Goal: Information Seeking & Learning: Learn about a topic

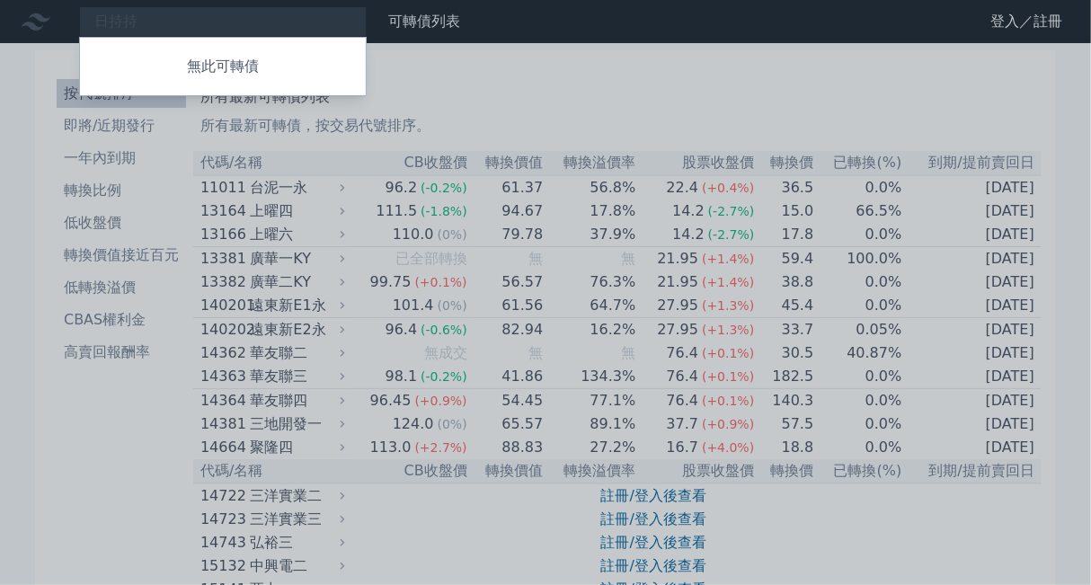
click at [225, 31] on div at bounding box center [545, 292] width 1091 height 585
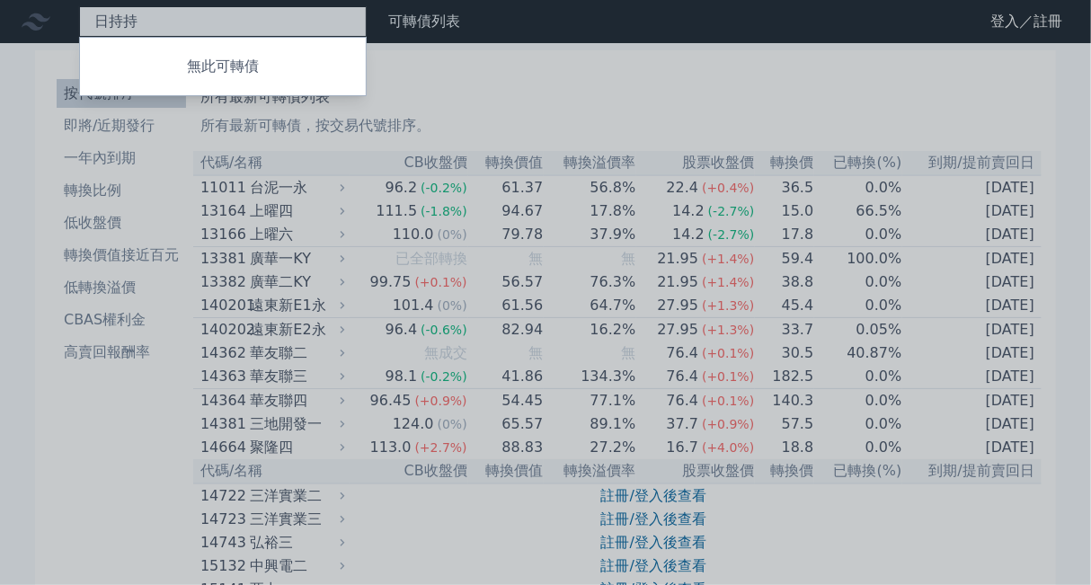
click at [223, 21] on div "日持持 無此可轉債" at bounding box center [223, 21] width 288 height 31
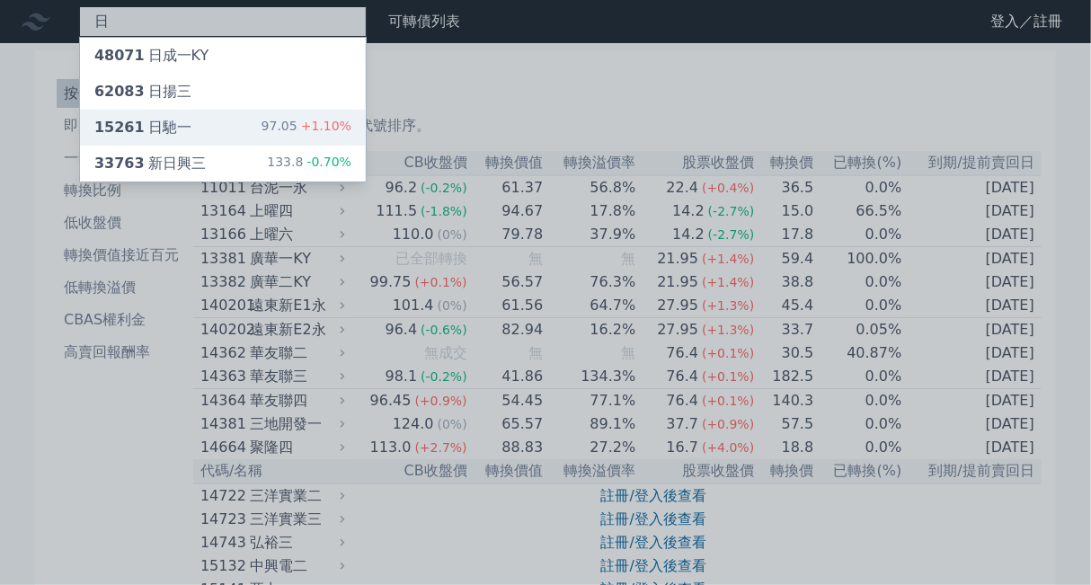
type input "日"
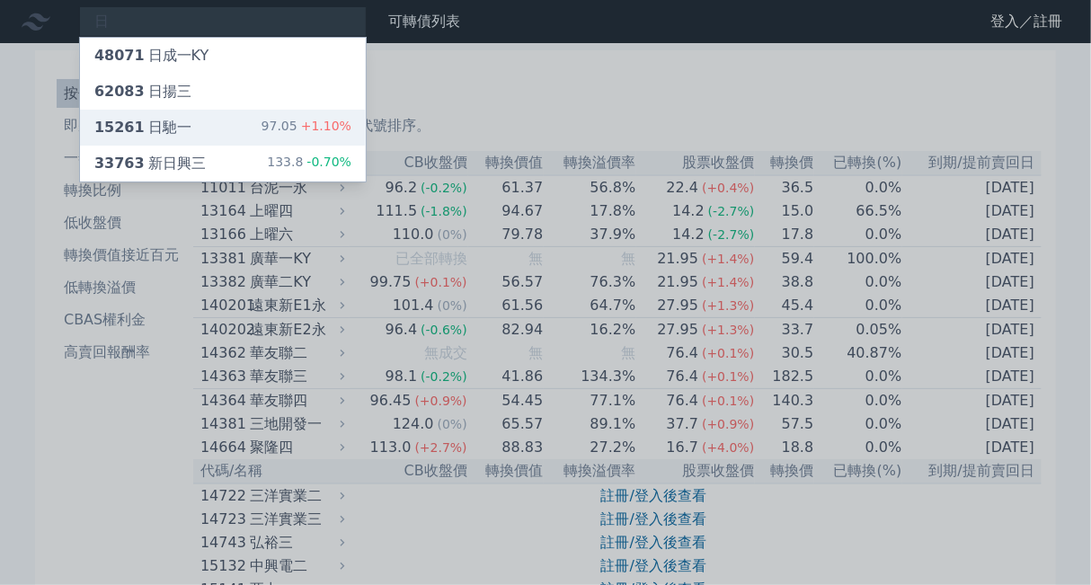
click at [227, 120] on div "15261 日馳一 97.05 +1.10%" at bounding box center [223, 128] width 286 height 36
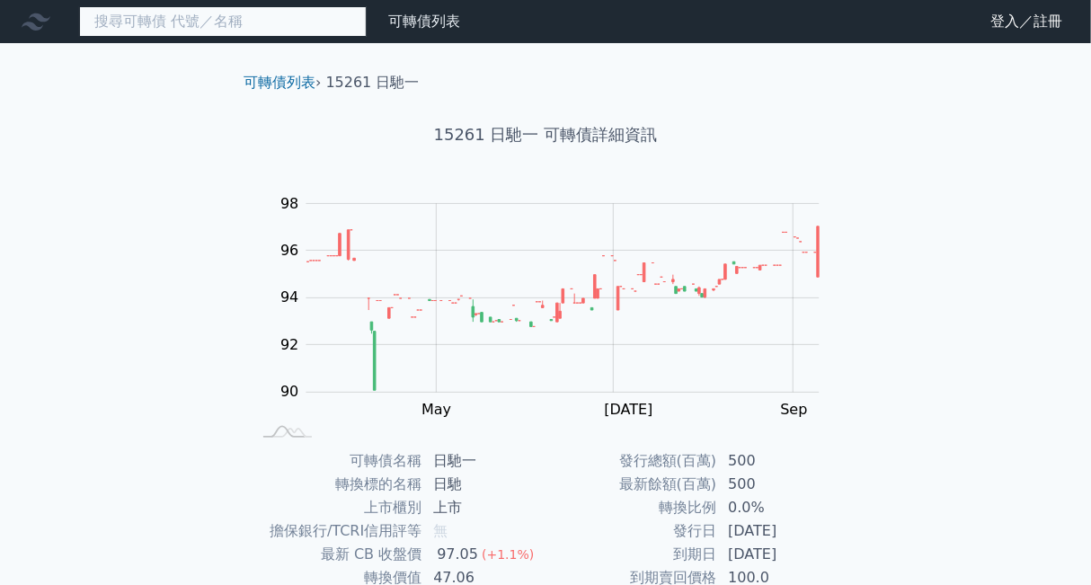
click at [126, 16] on input at bounding box center [223, 21] width 288 height 31
type input "ㄅ"
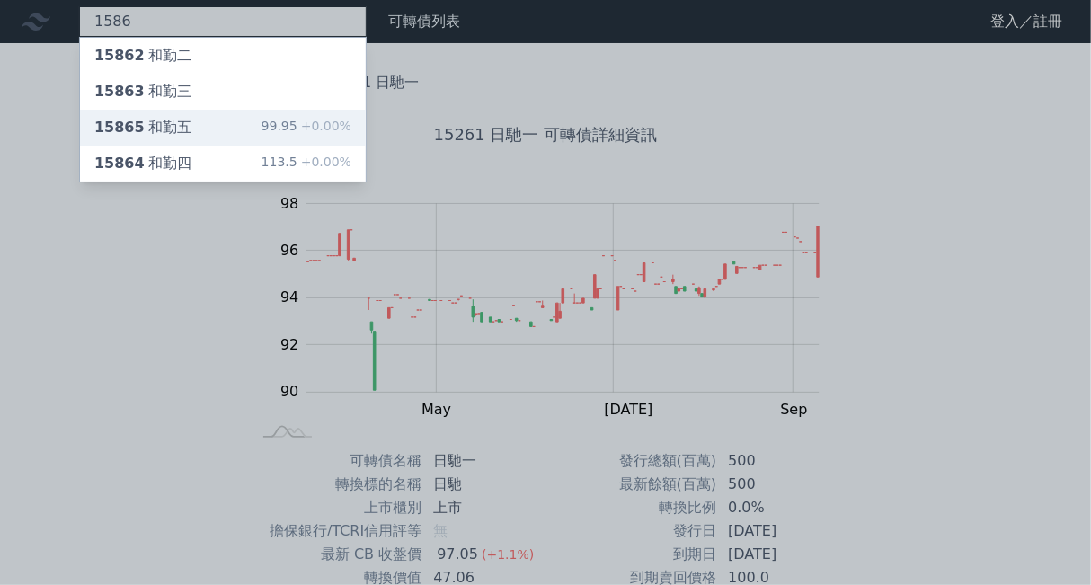
type input "1586"
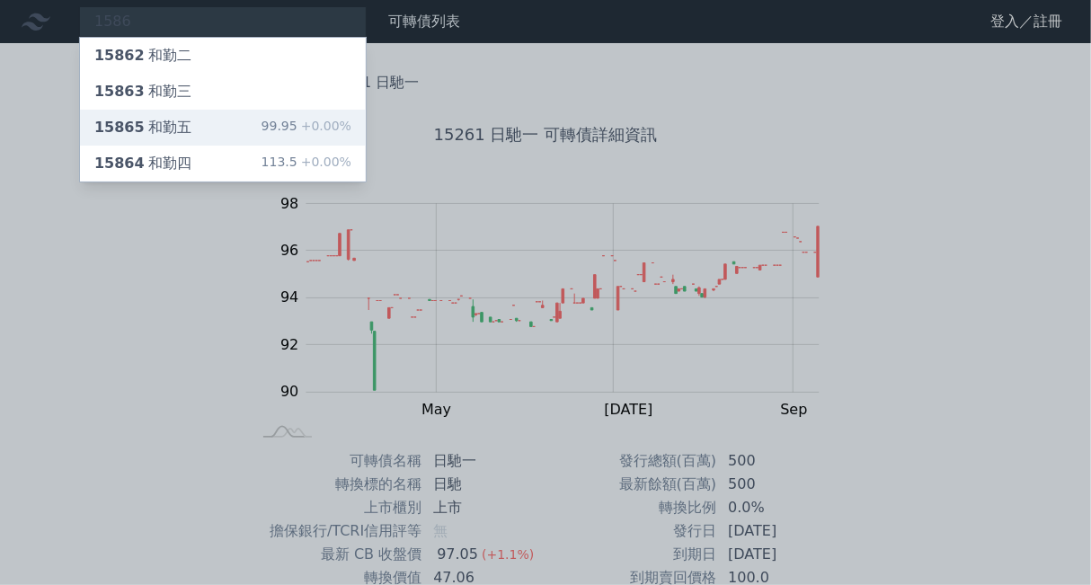
click at [175, 124] on div "15865 和勤五" at bounding box center [142, 128] width 97 height 22
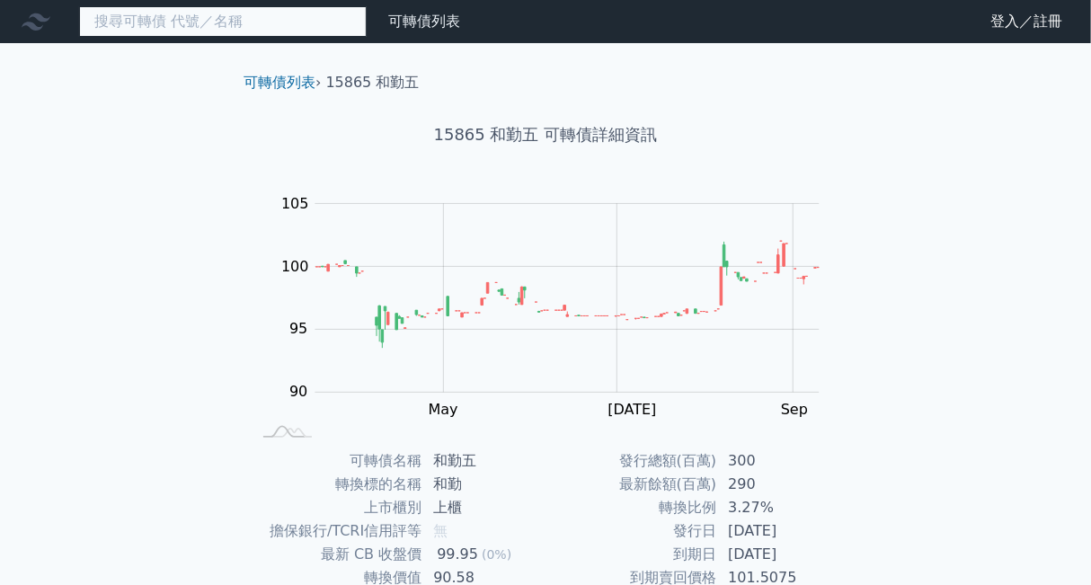
click at [162, 32] on input at bounding box center [223, 21] width 288 height 31
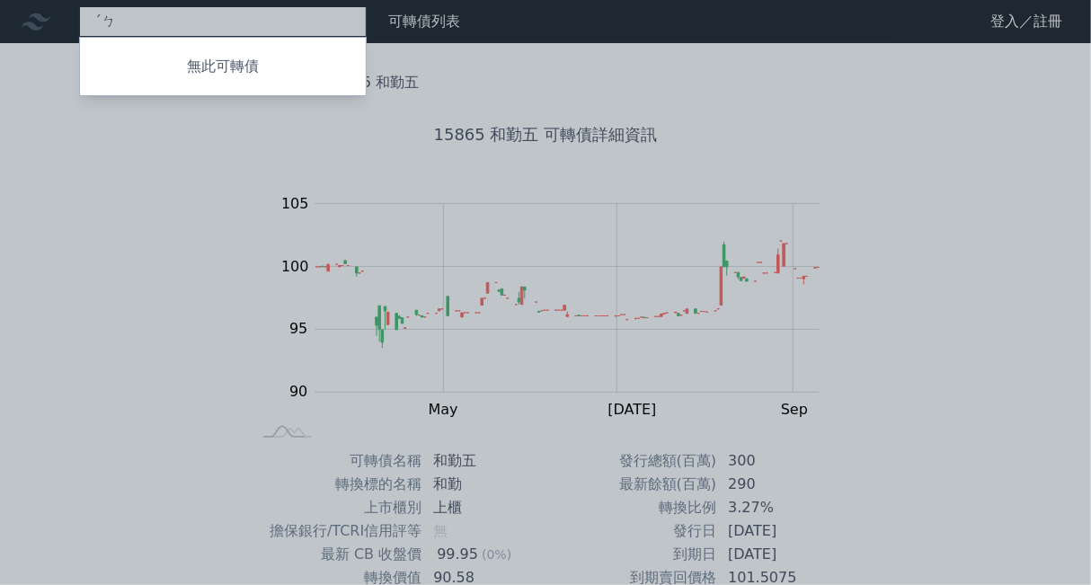
type input "ˊ"
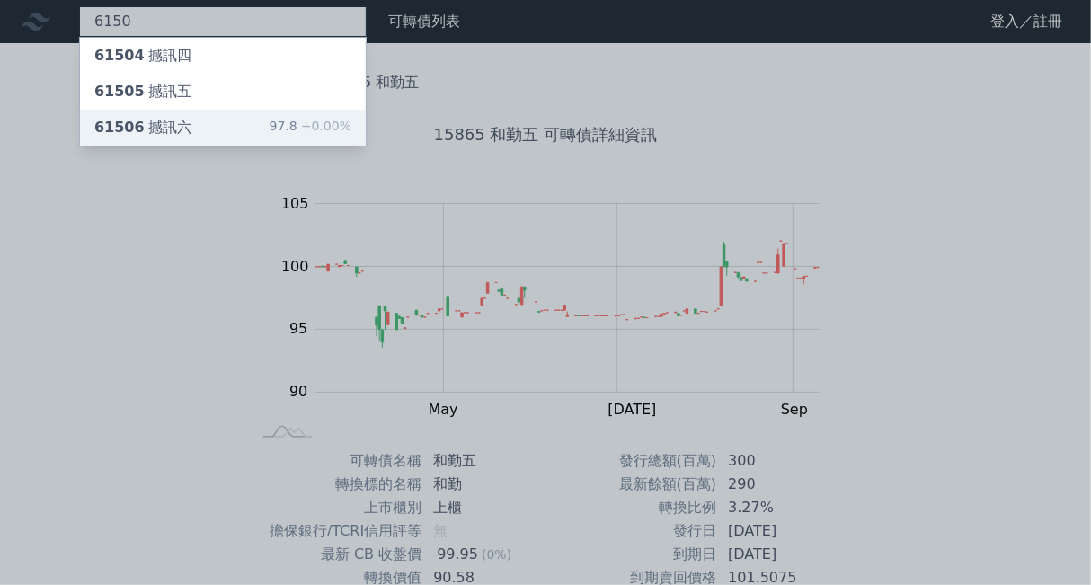
type input "6150"
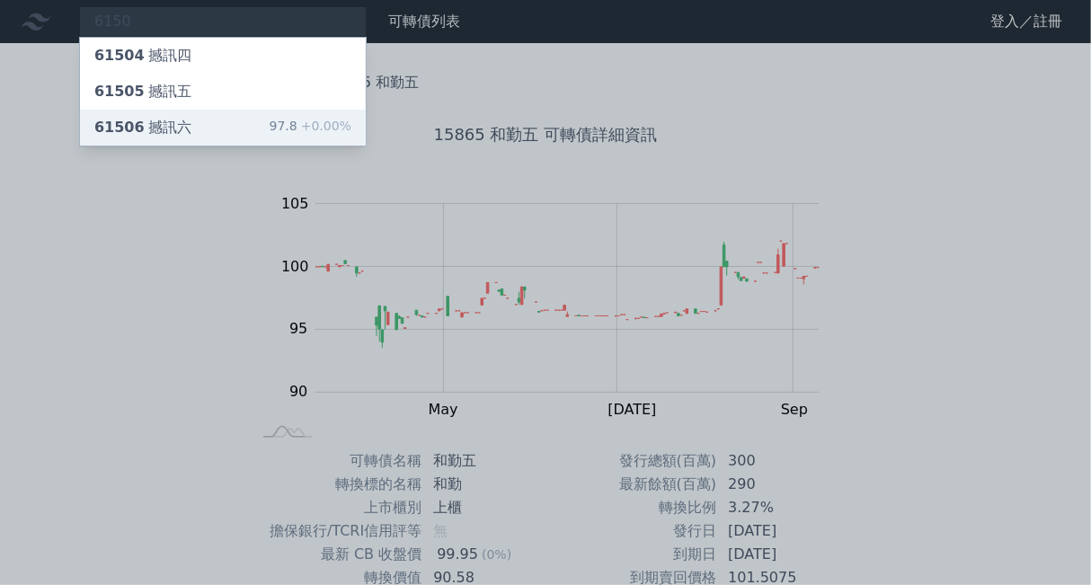
click at [227, 118] on div "61506 撼訊六 97.8 +0.00%" at bounding box center [223, 128] width 286 height 36
